Goal: Find specific page/section: Find specific page/section

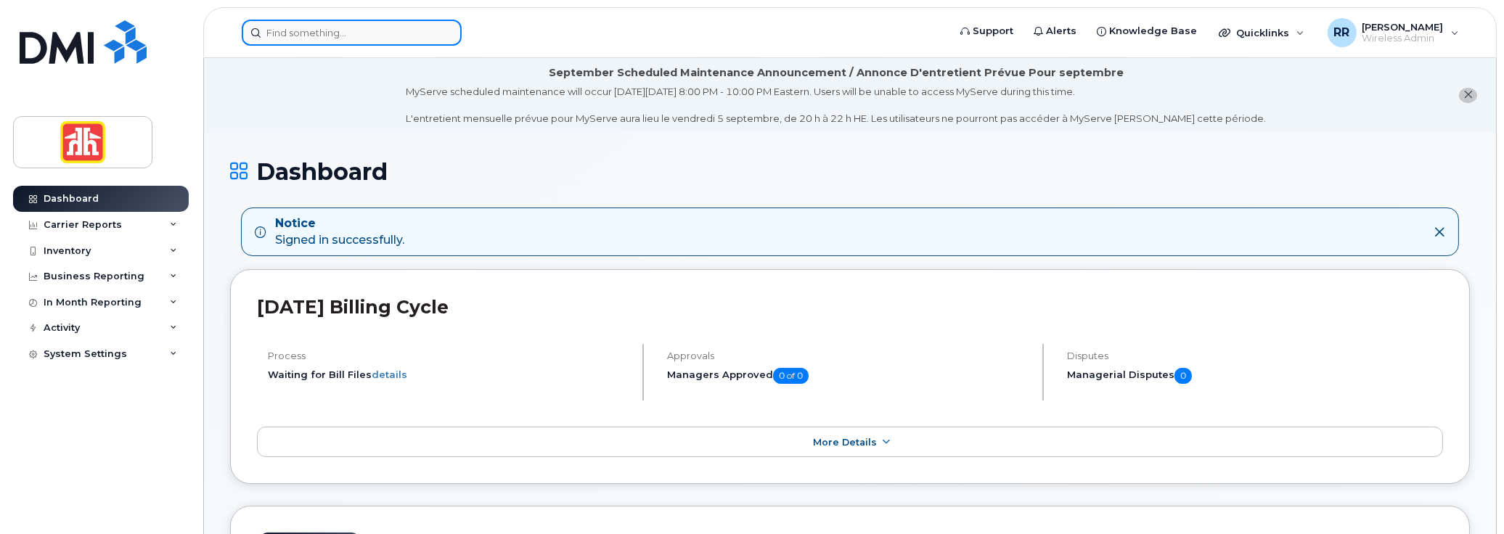
click at [276, 27] on input at bounding box center [352, 33] width 220 height 26
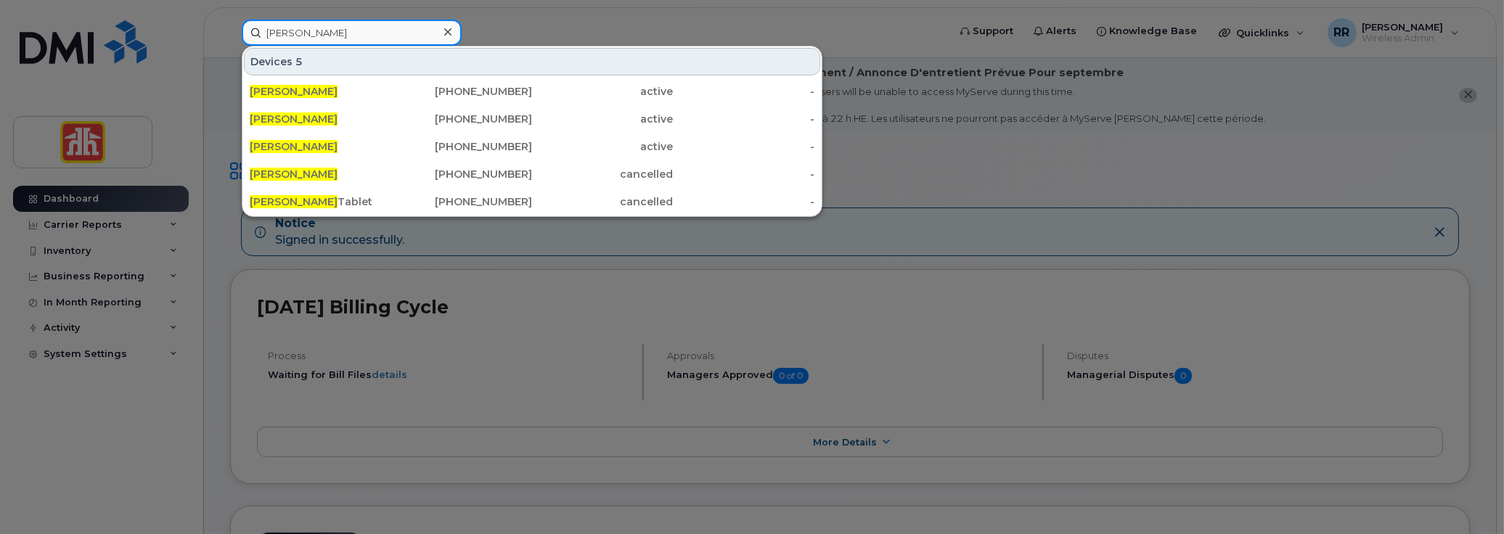
type input "joe sparrow"
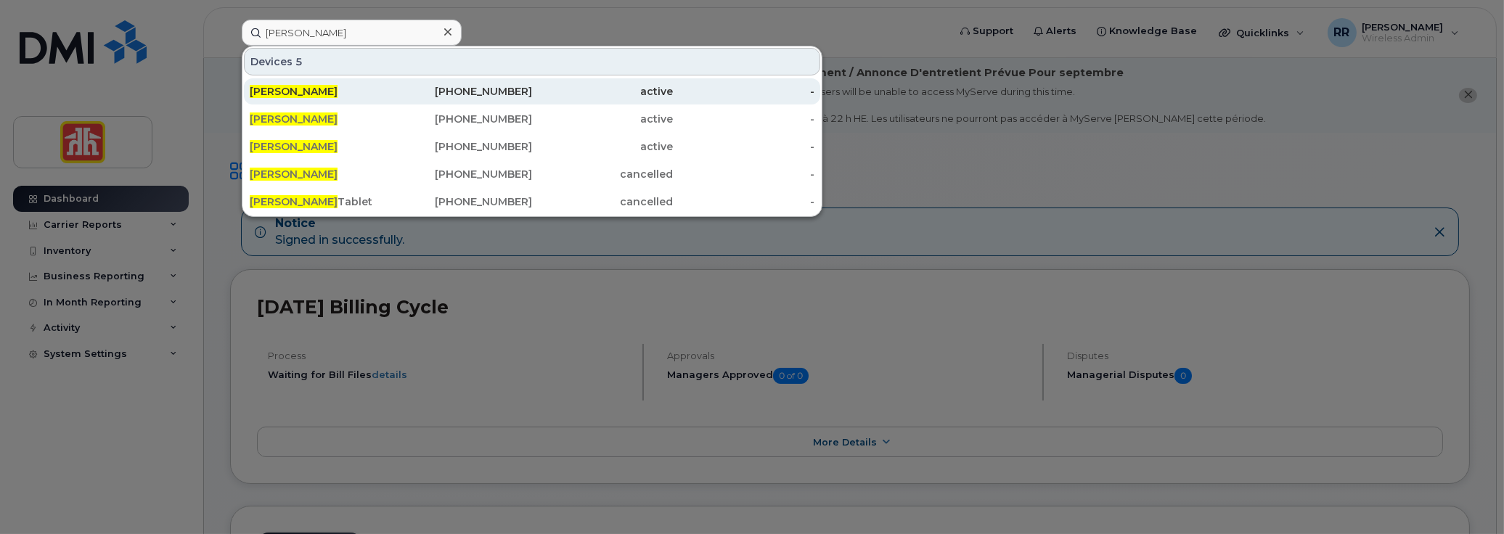
click at [300, 91] on span "[PERSON_NAME]" at bounding box center [294, 91] width 88 height 13
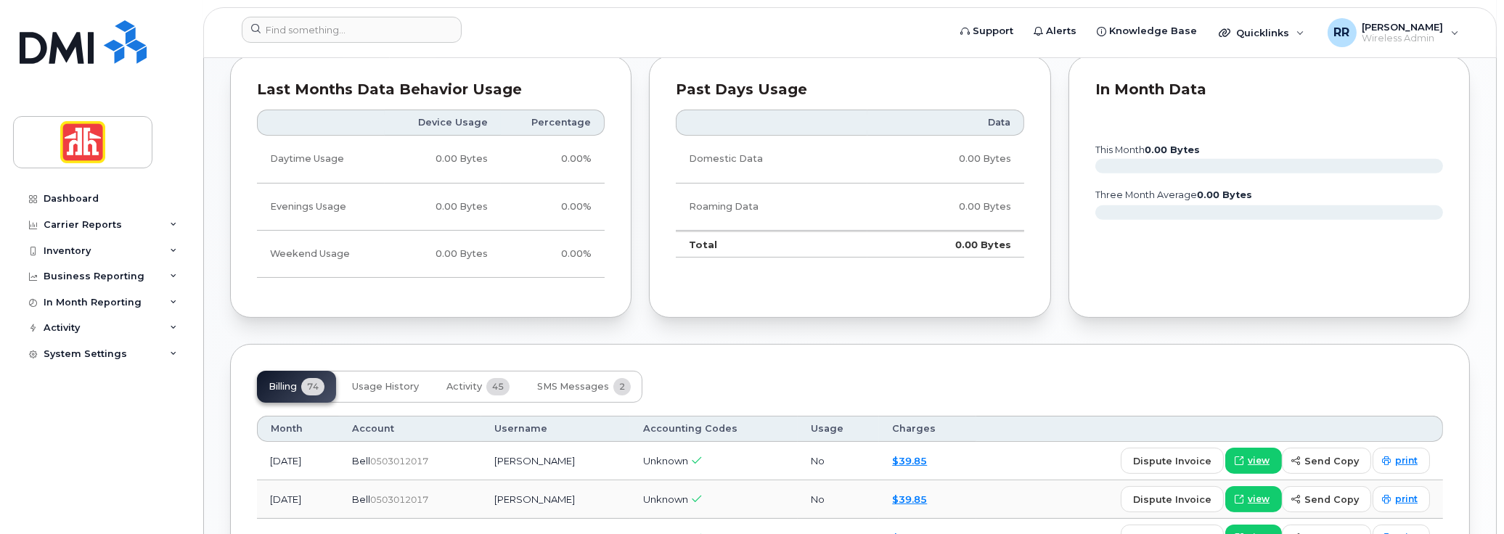
scroll to position [894, 0]
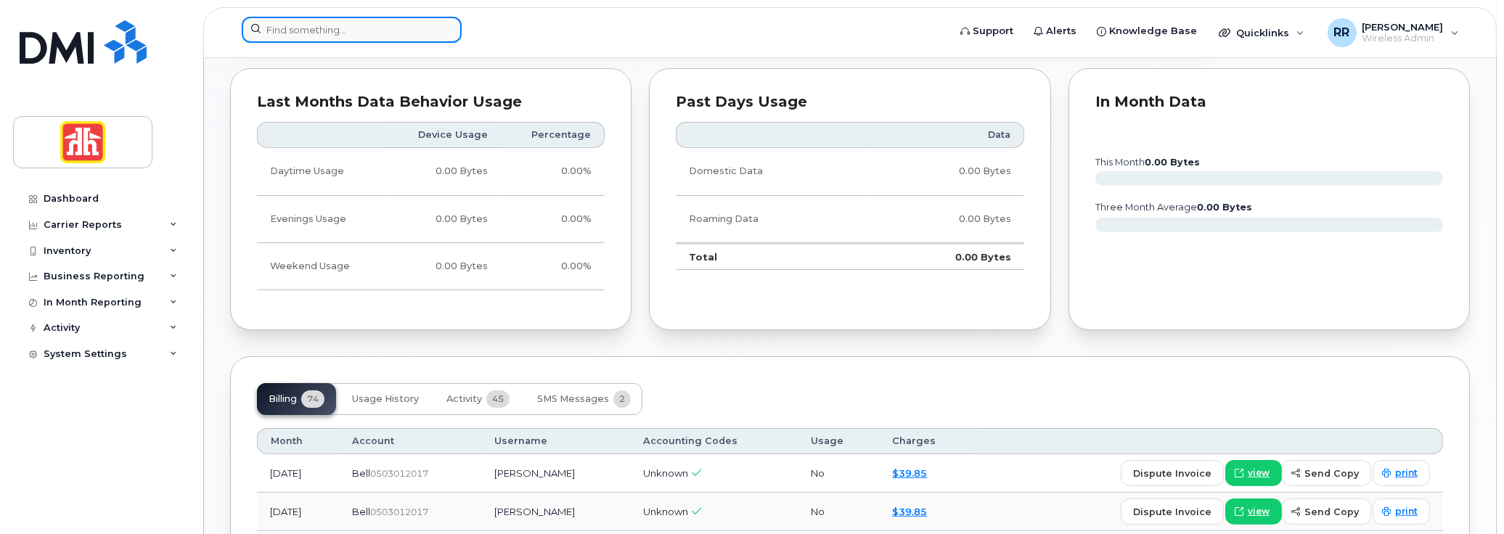
click at [341, 28] on input at bounding box center [352, 30] width 220 height 26
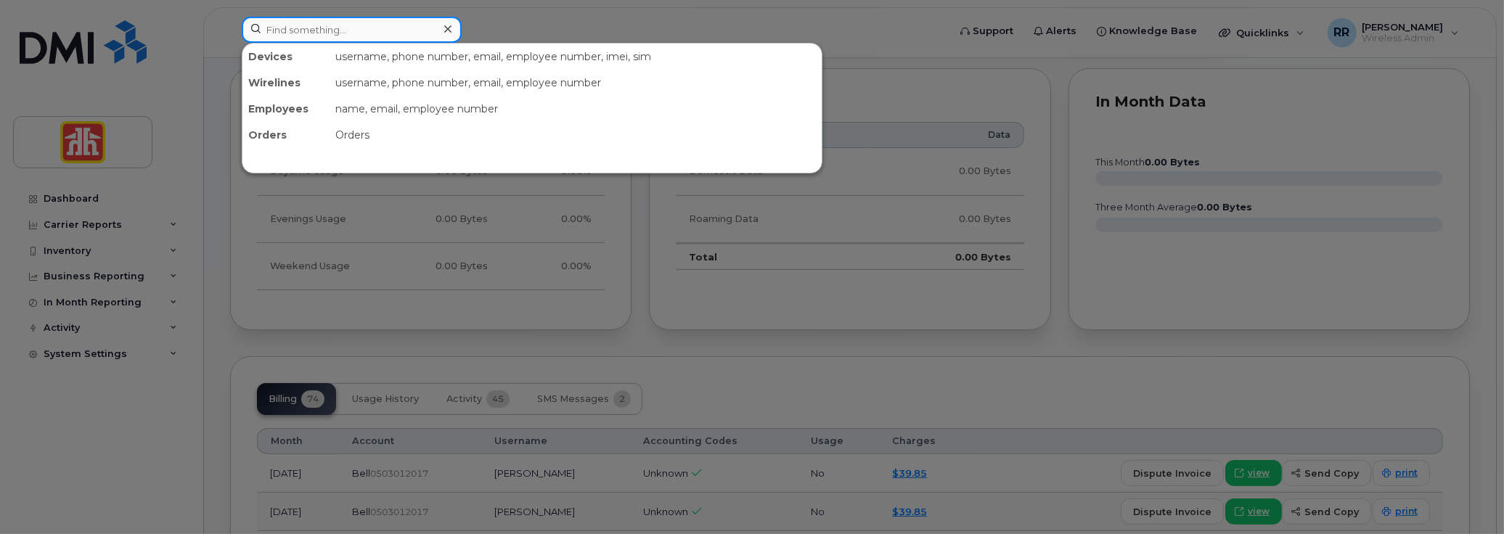
paste input "7803126030"
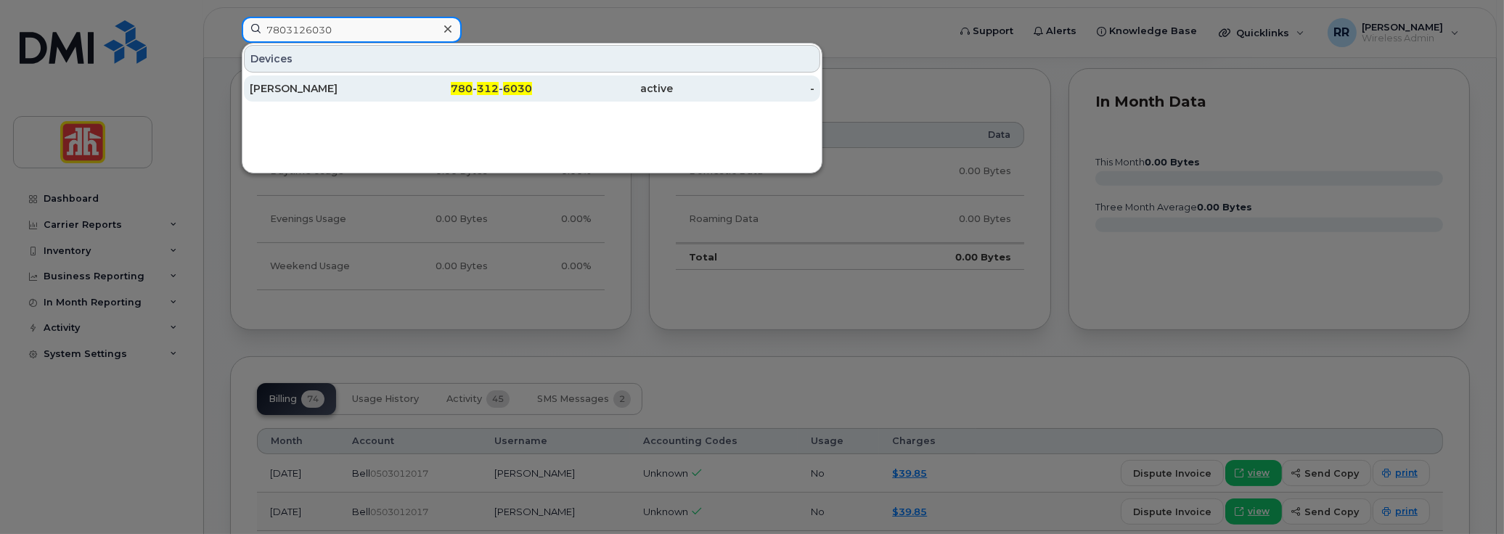
type input "7803126030"
click at [280, 91] on div "[PERSON_NAME]" at bounding box center [321, 88] width 142 height 15
click at [302, 85] on div "[PERSON_NAME]" at bounding box center [321, 88] width 142 height 15
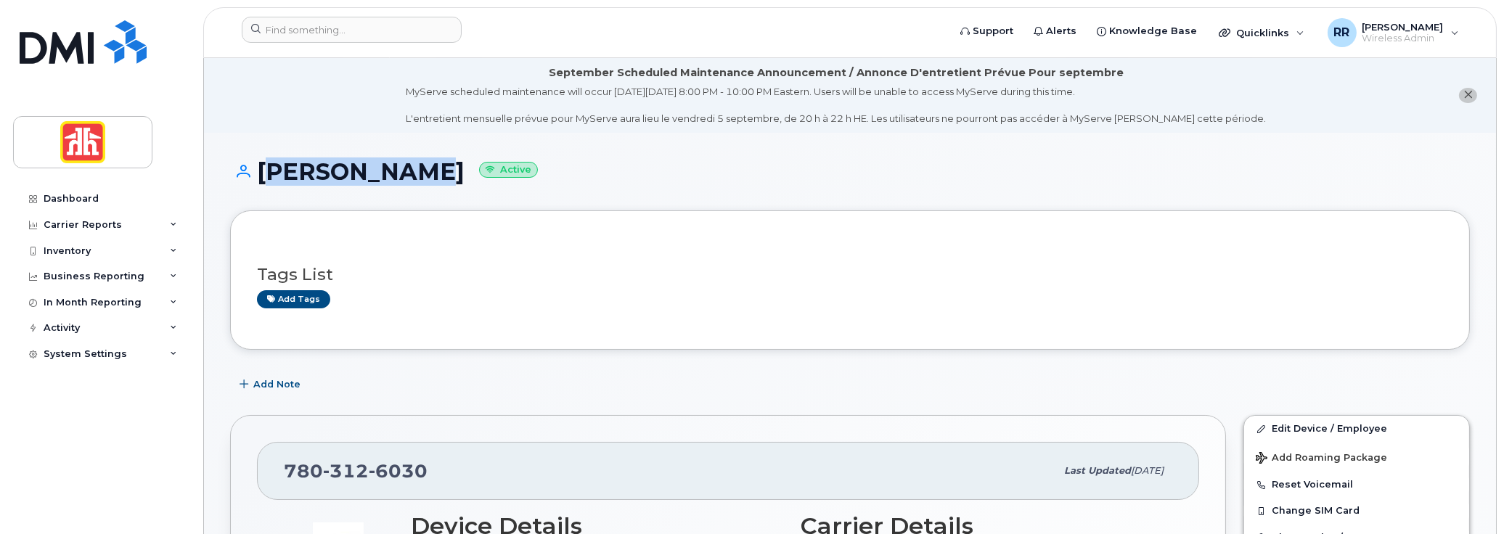
drag, startPoint x: 261, startPoint y: 171, endPoint x: 405, endPoint y: 172, distance: 143.8
click at [405, 172] on h1 "[PERSON_NAME] Active" at bounding box center [850, 171] width 1240 height 25
copy h1 "[PERSON_NAME]"
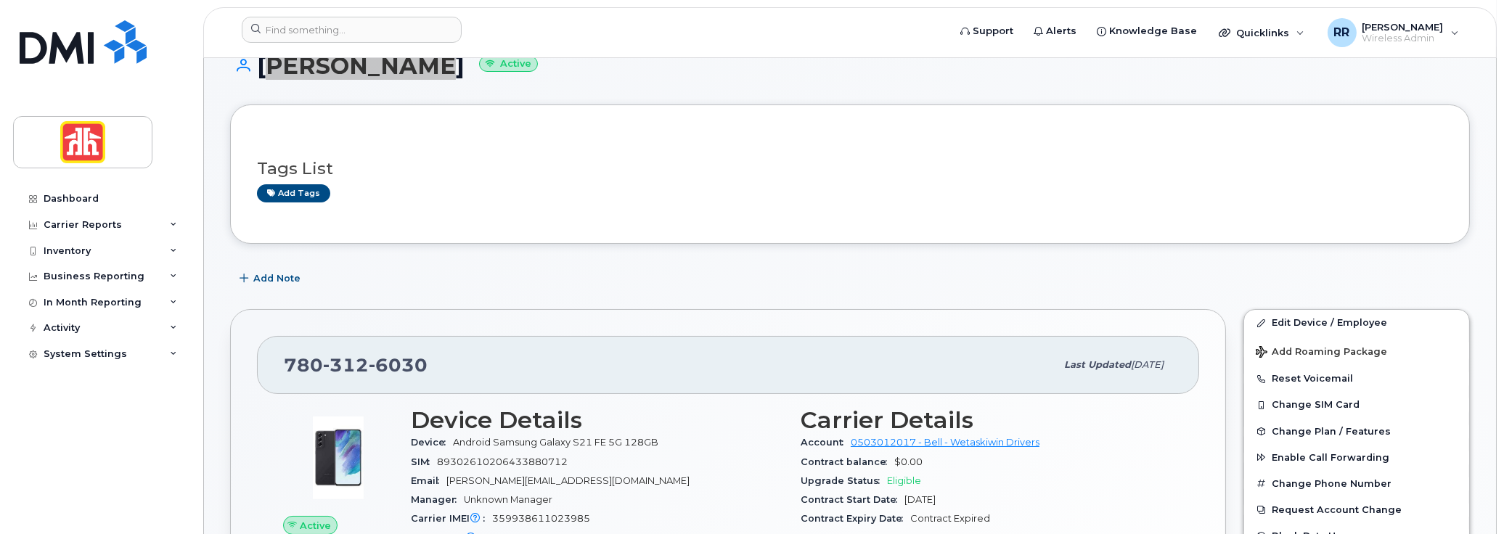
scroll to position [145, 0]
